Goal: Information Seeking & Learning: Learn about a topic

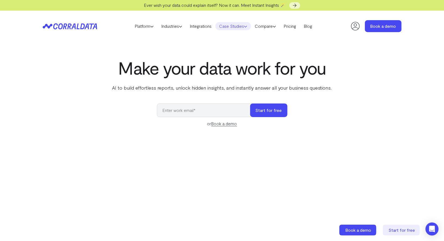
select select "4"
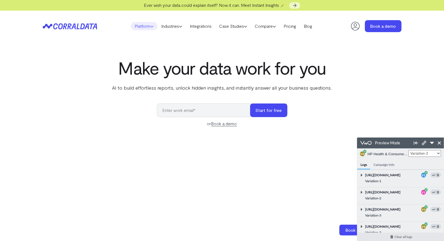
scroll to position [49, 0]
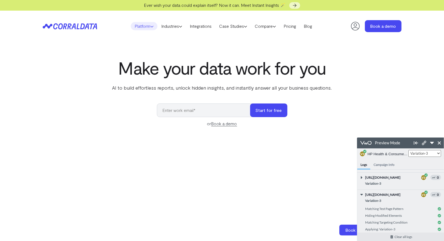
click at [150, 25] on icon at bounding box center [151, 26] width 3 height 3
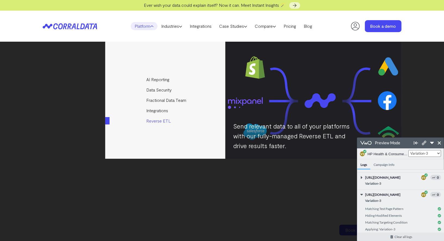
click at [160, 123] on link "Reverse ETL" at bounding box center [165, 121] width 121 height 10
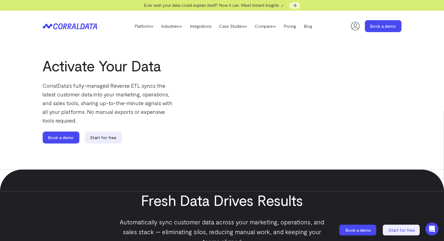
select select "4"
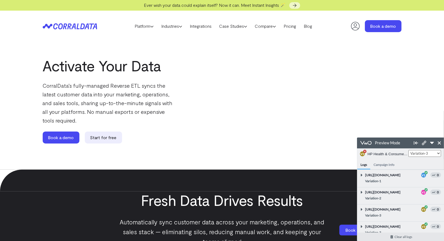
scroll to position [68, 0]
